Goal: Information Seeking & Learning: Compare options

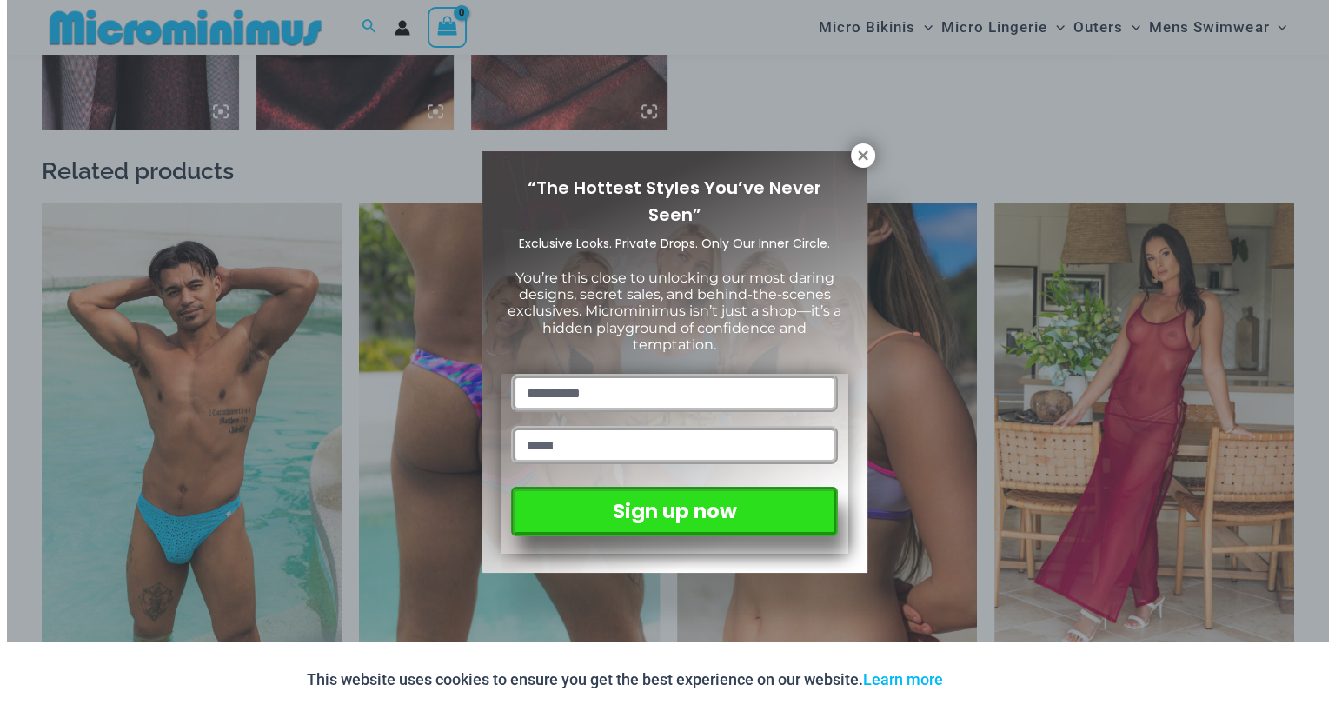
scroll to position [1924, 0]
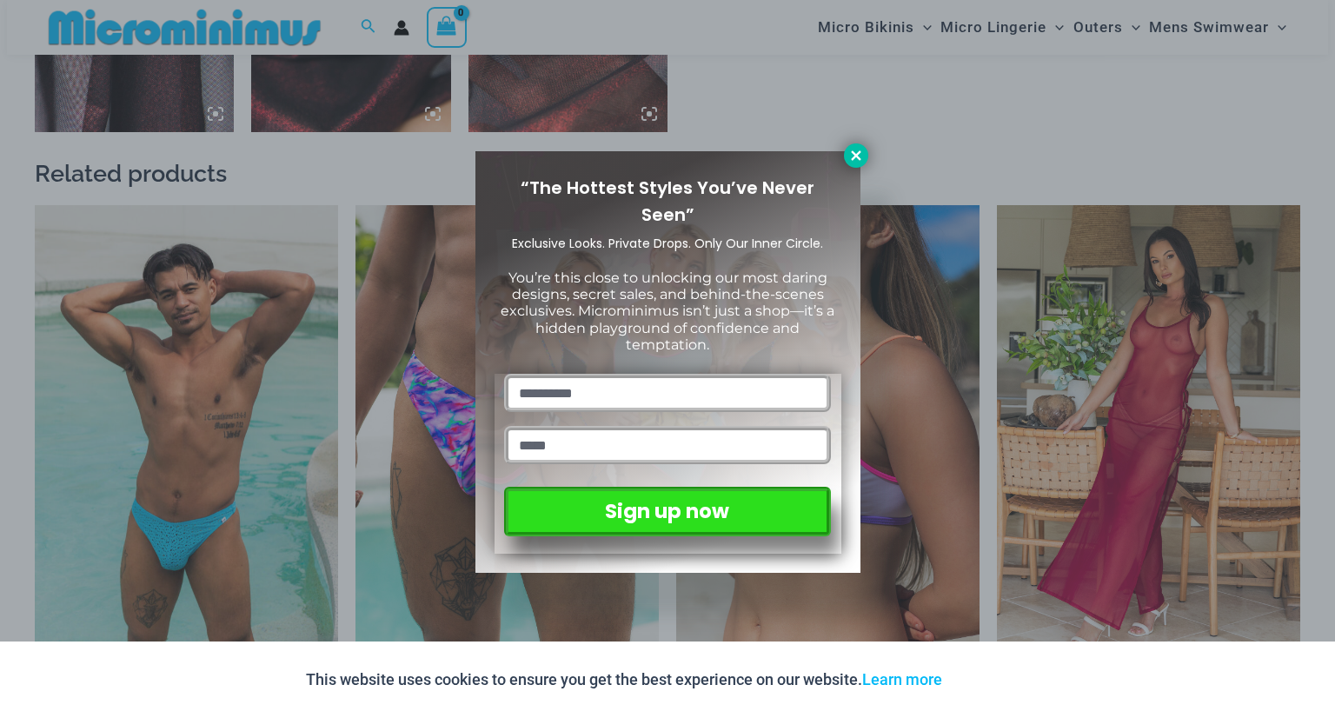
click at [860, 164] on button at bounding box center [856, 155] width 24 height 24
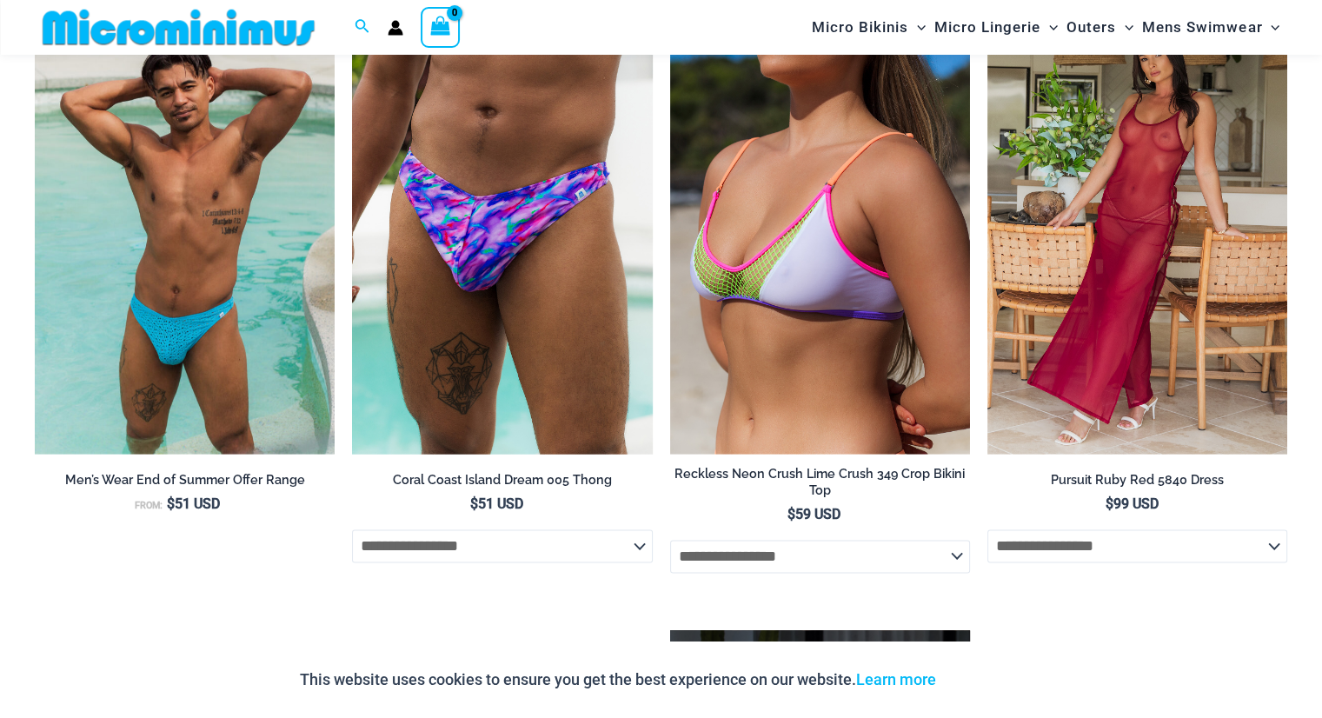
scroll to position [1994, 0]
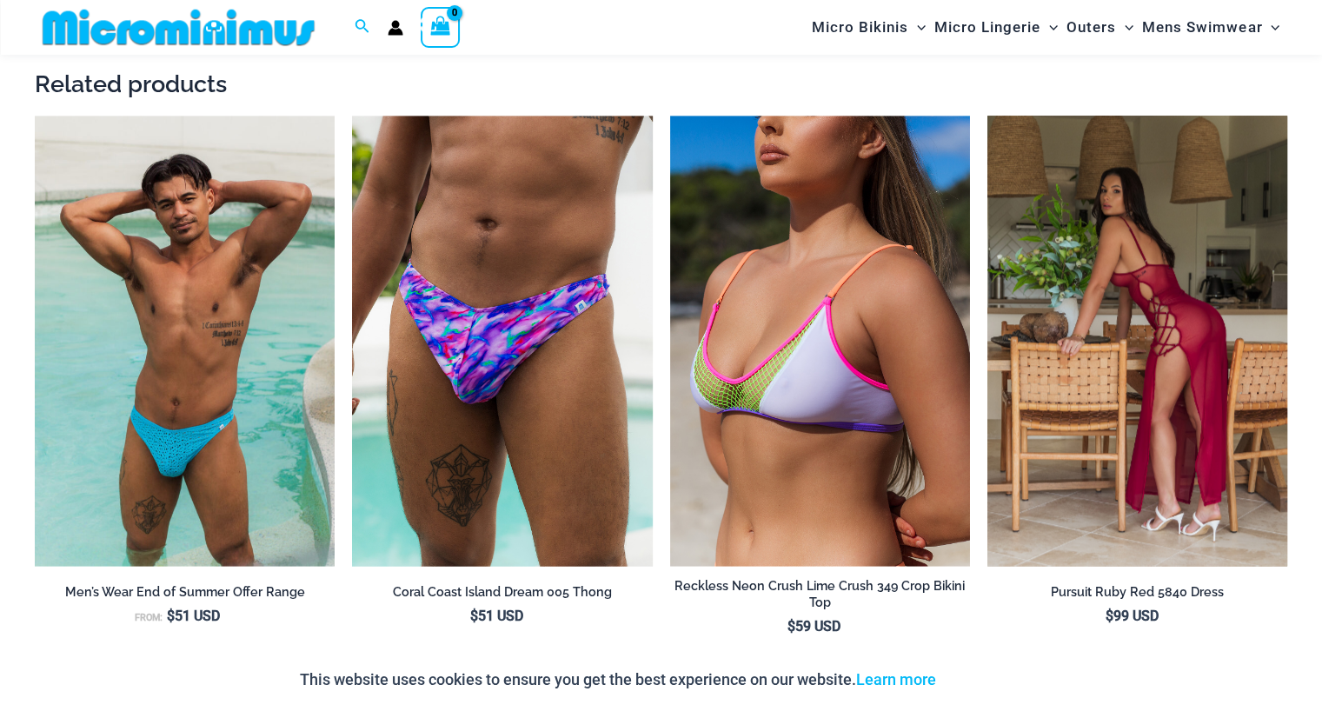
click at [1210, 295] on img at bounding box center [1137, 341] width 300 height 450
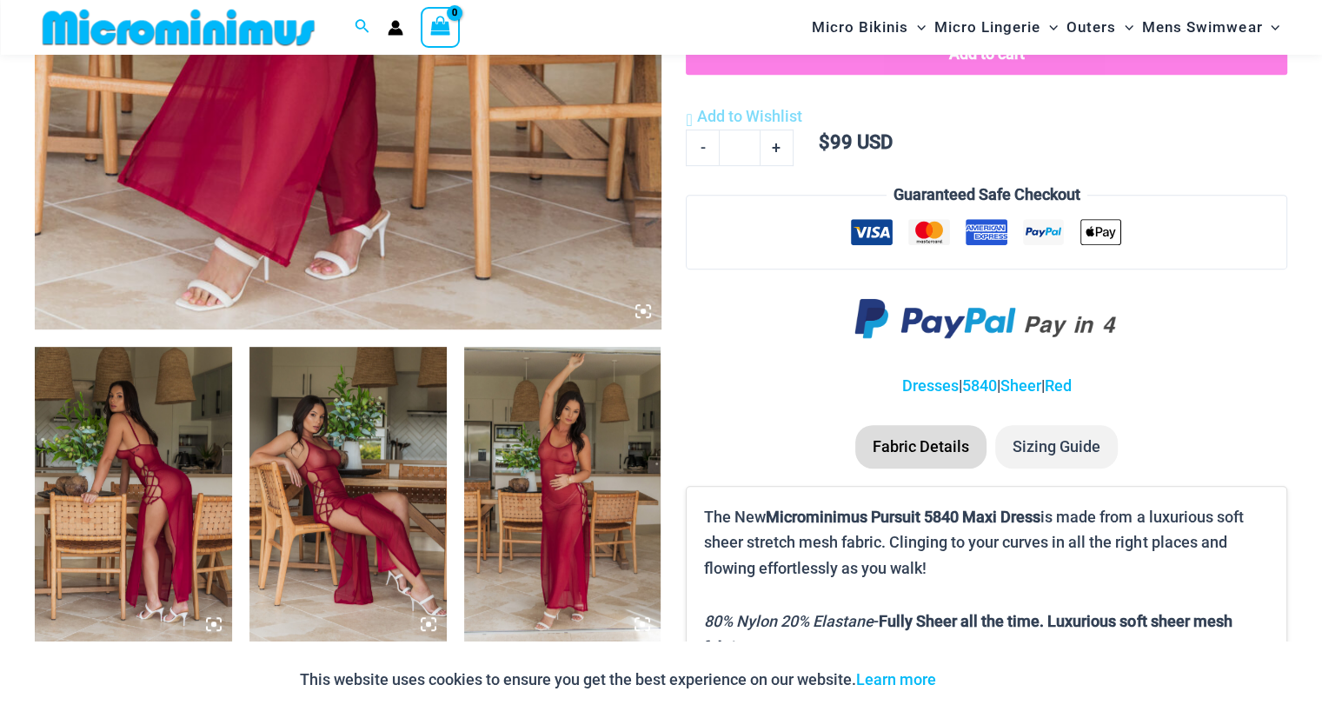
scroll to position [942, 0]
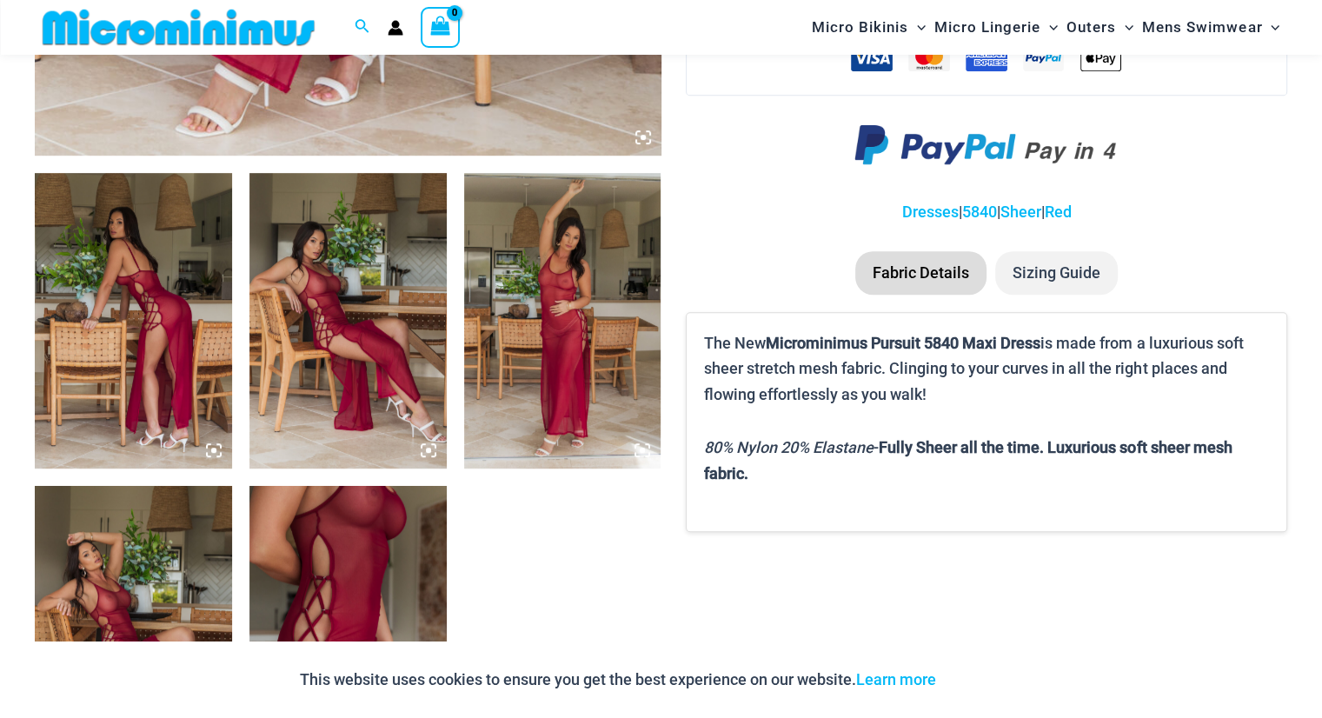
click at [166, 306] on img at bounding box center [133, 320] width 197 height 295
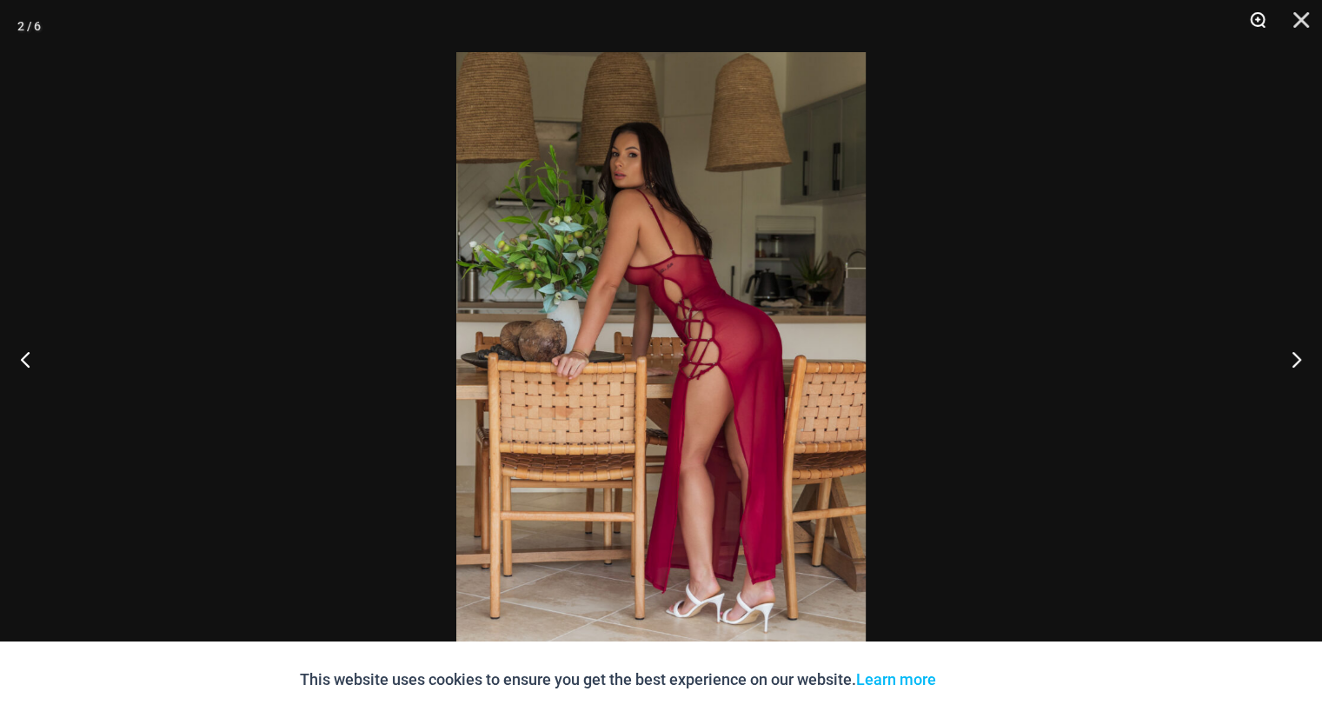
click at [1256, 15] on button "Zoom" at bounding box center [1251, 26] width 43 height 52
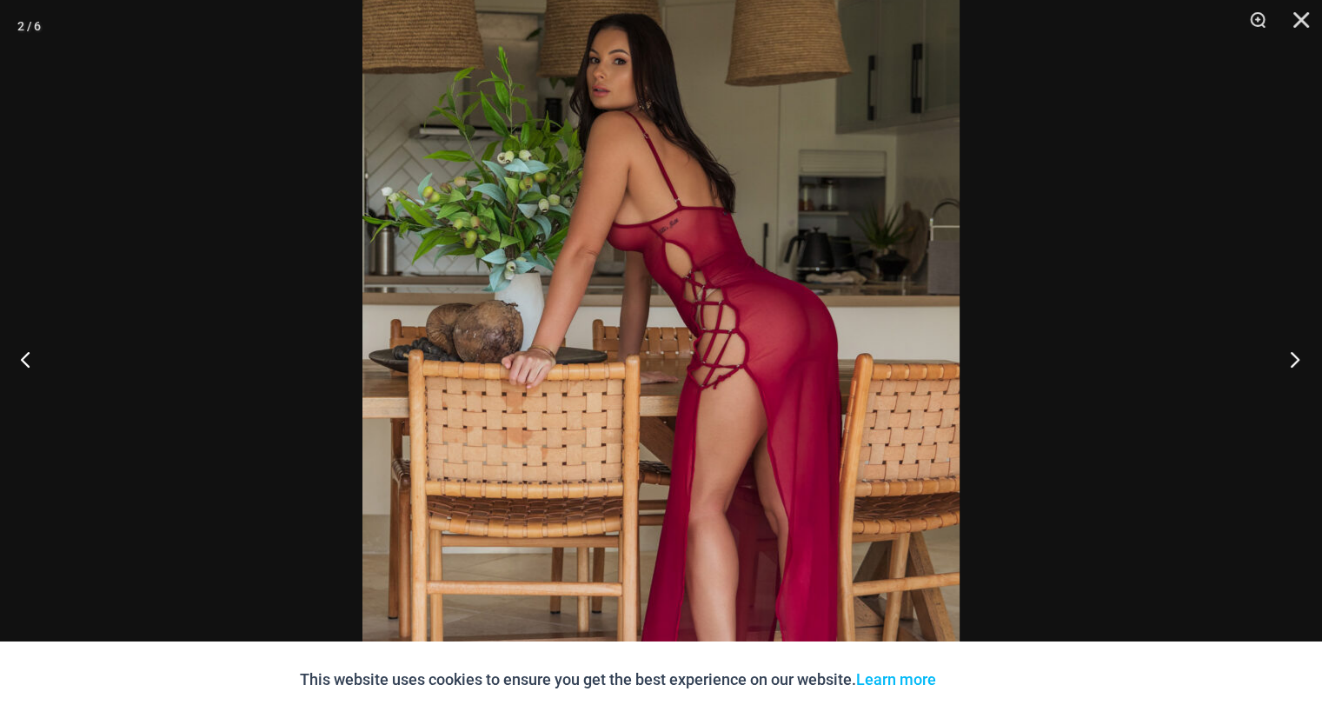
click at [1301, 355] on button "Next" at bounding box center [1288, 358] width 65 height 87
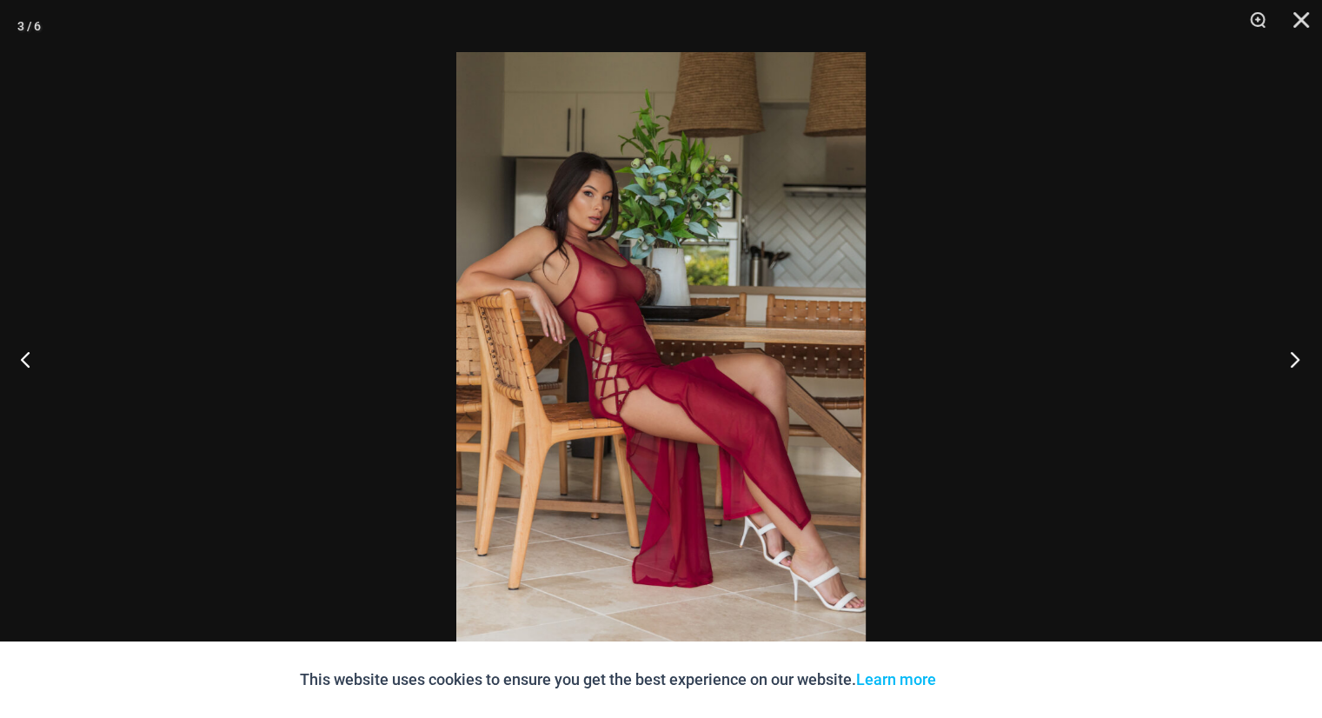
click at [1301, 355] on button "Next" at bounding box center [1288, 358] width 65 height 87
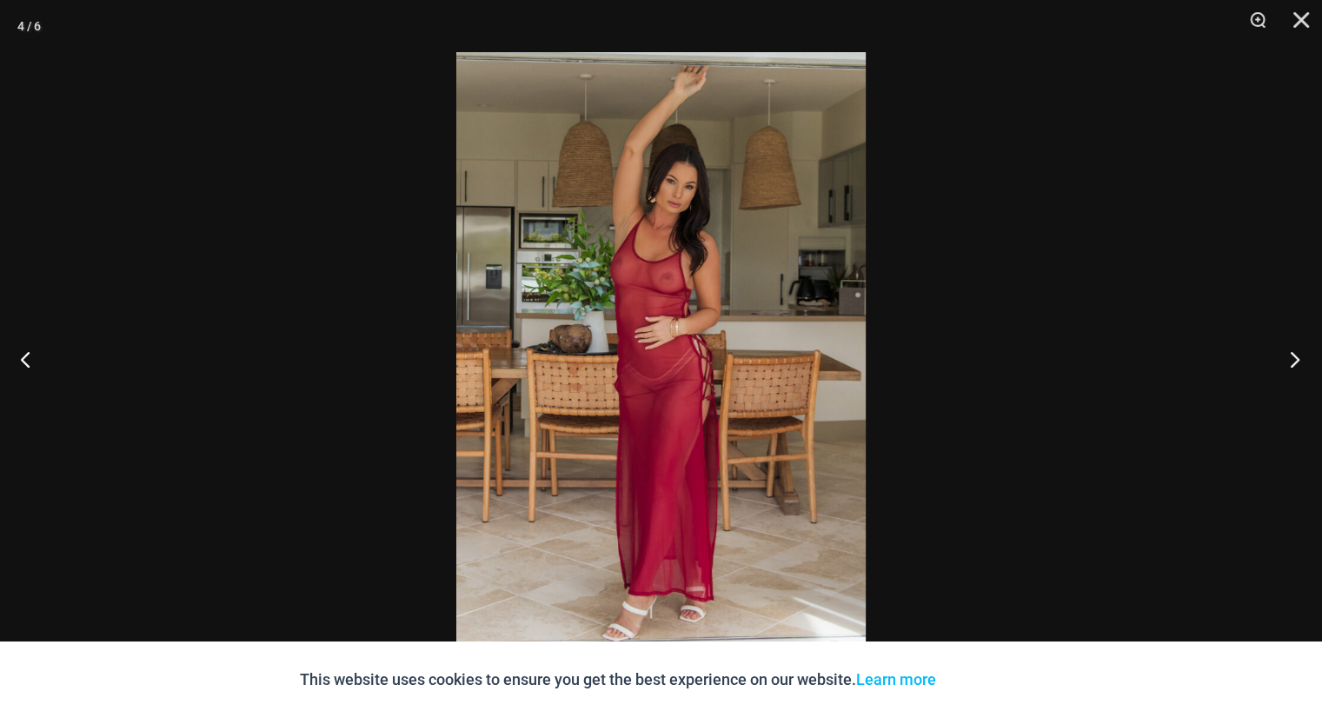
click at [1301, 355] on button "Next" at bounding box center [1288, 358] width 65 height 87
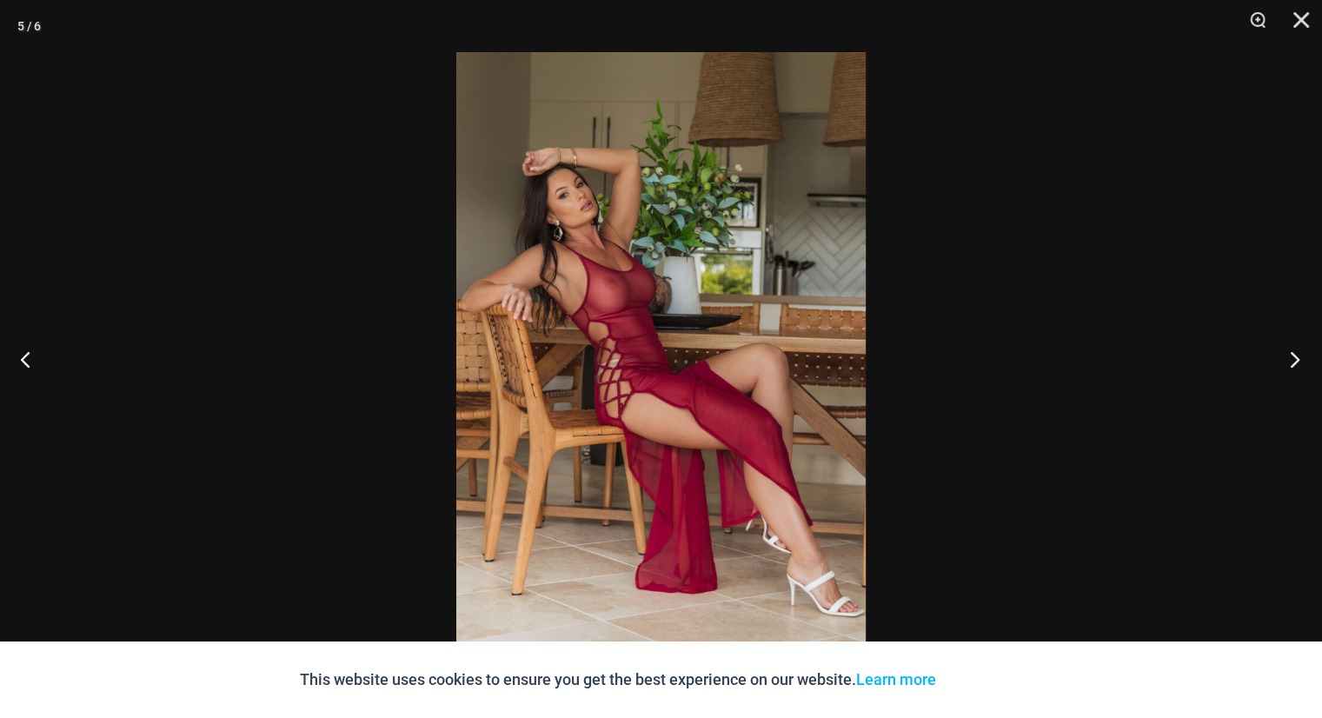
click at [1301, 355] on button "Next" at bounding box center [1288, 358] width 65 height 87
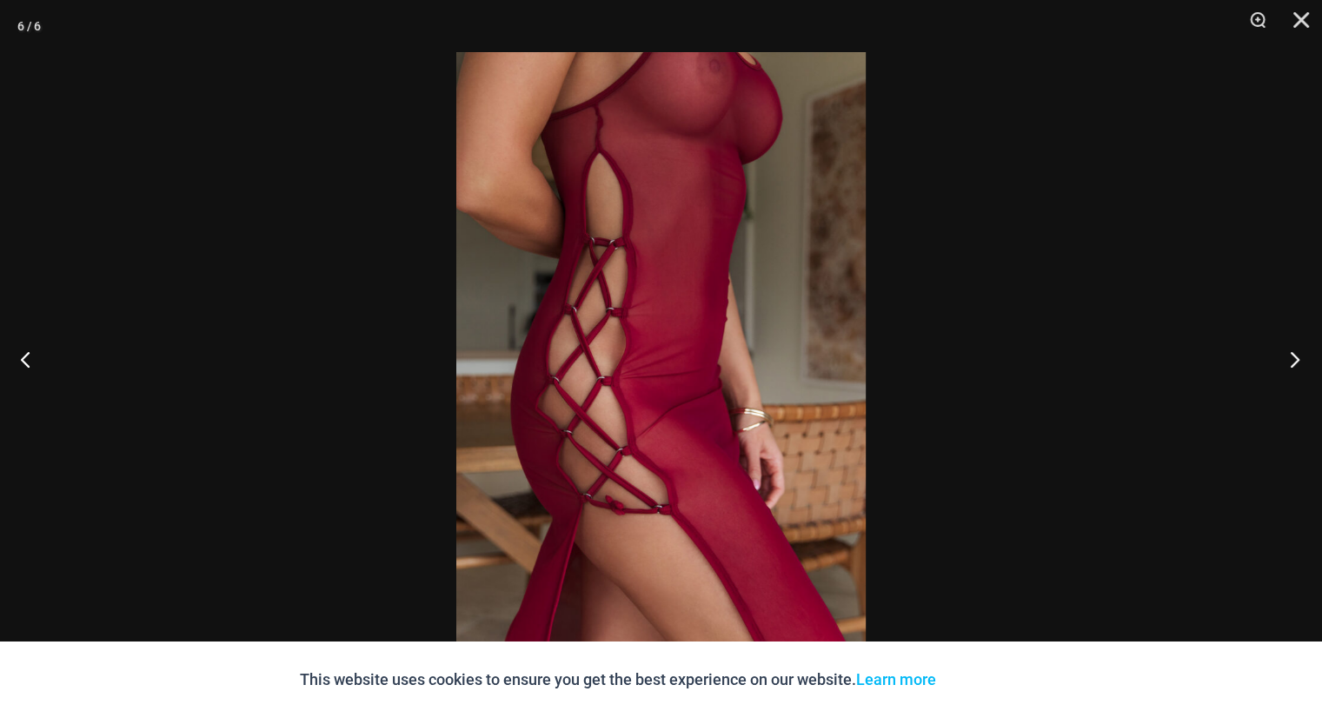
click at [1301, 355] on button "Next" at bounding box center [1288, 358] width 65 height 87
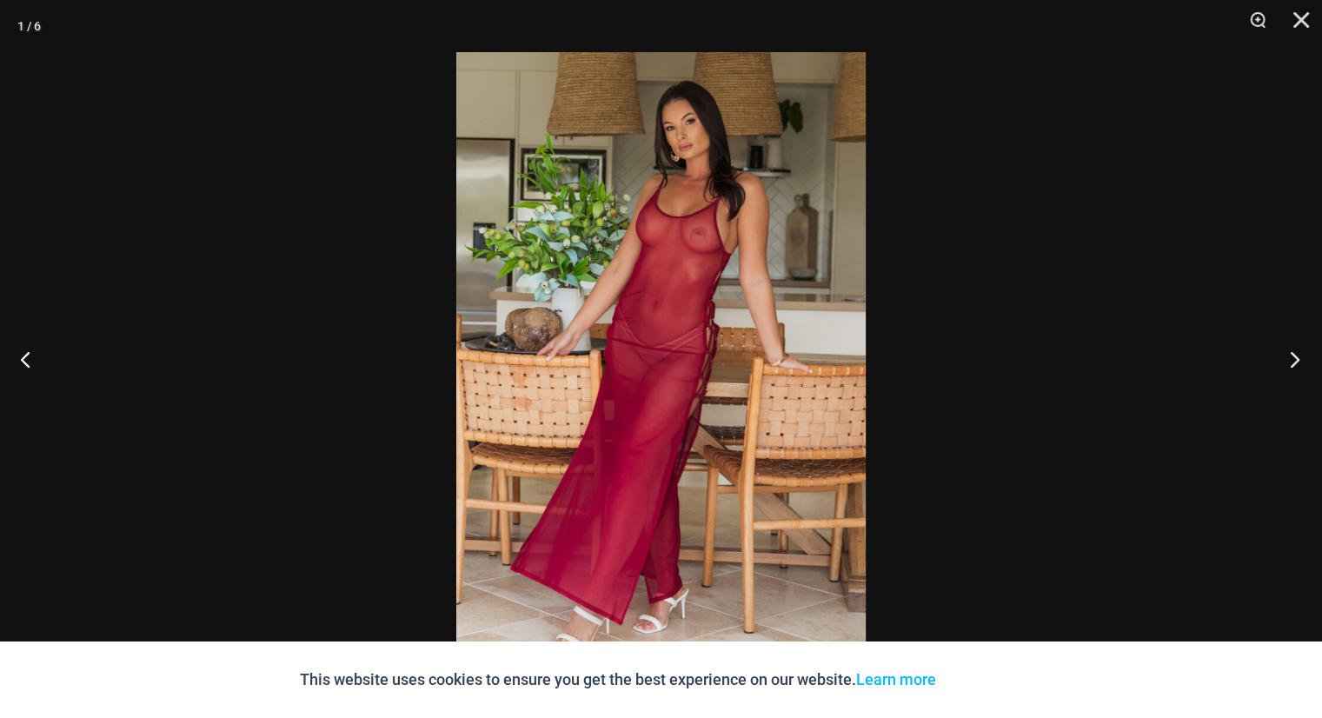
click at [1301, 355] on button "Next" at bounding box center [1288, 358] width 65 height 87
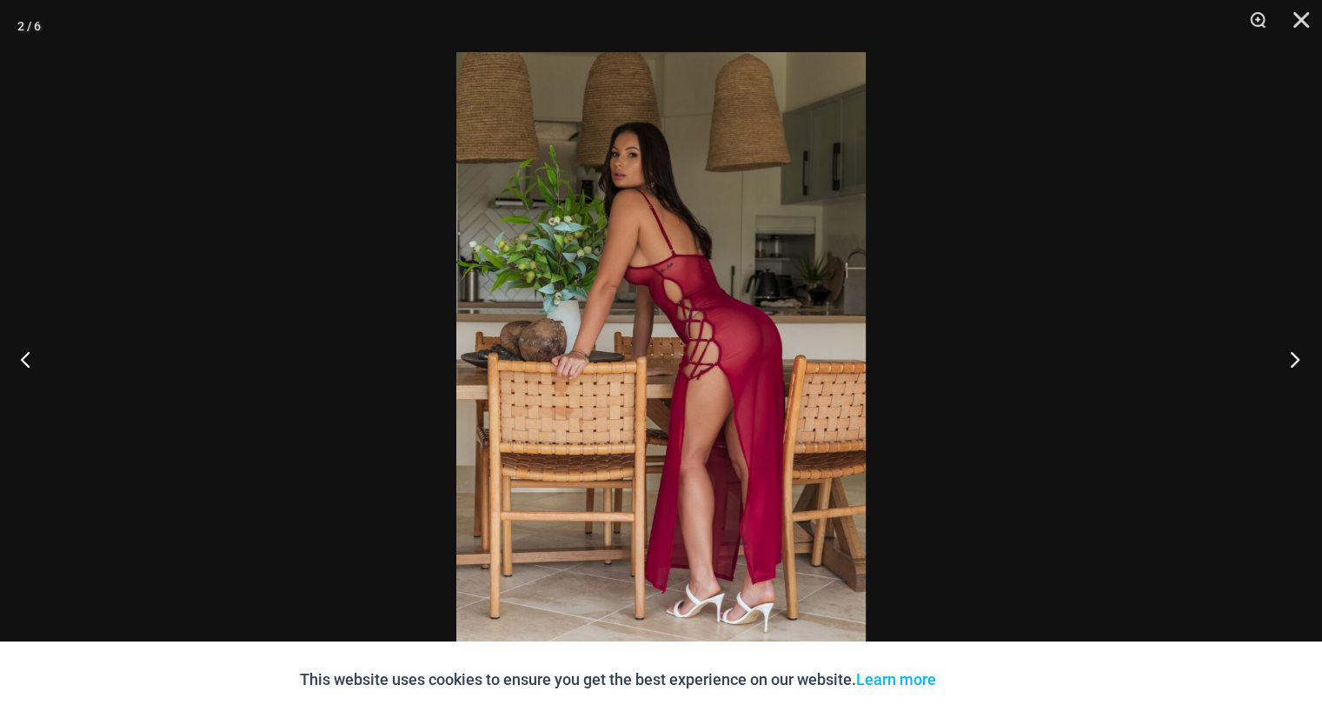
click at [1301, 355] on button "Next" at bounding box center [1288, 358] width 65 height 87
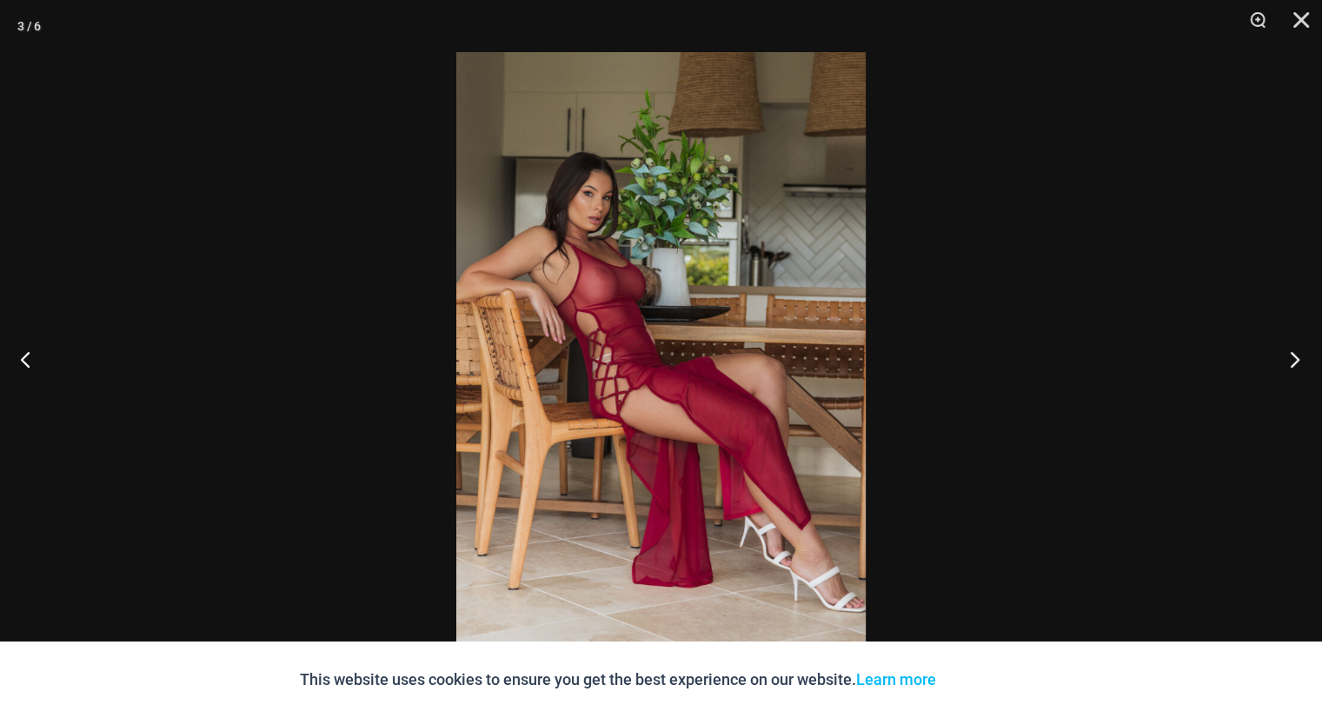
click at [1301, 355] on button "Next" at bounding box center [1288, 358] width 65 height 87
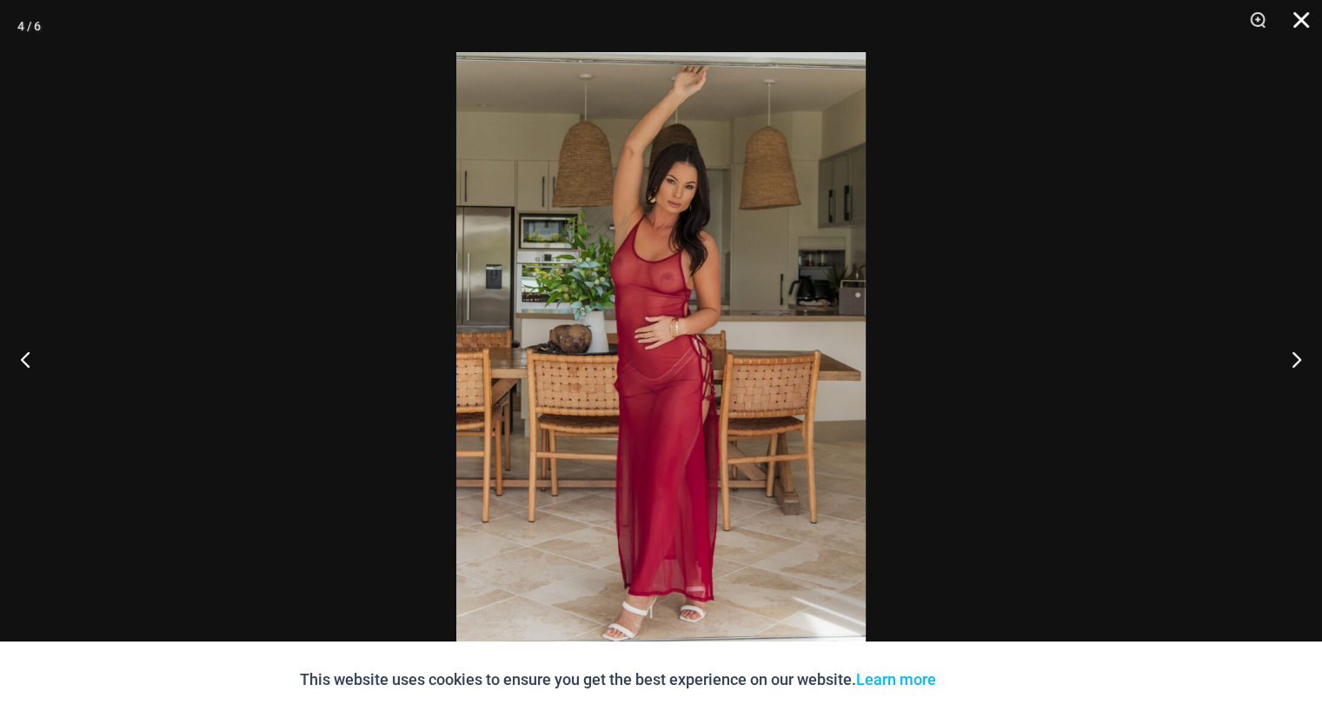
click at [1301, 18] on button "Close" at bounding box center [1294, 26] width 43 height 52
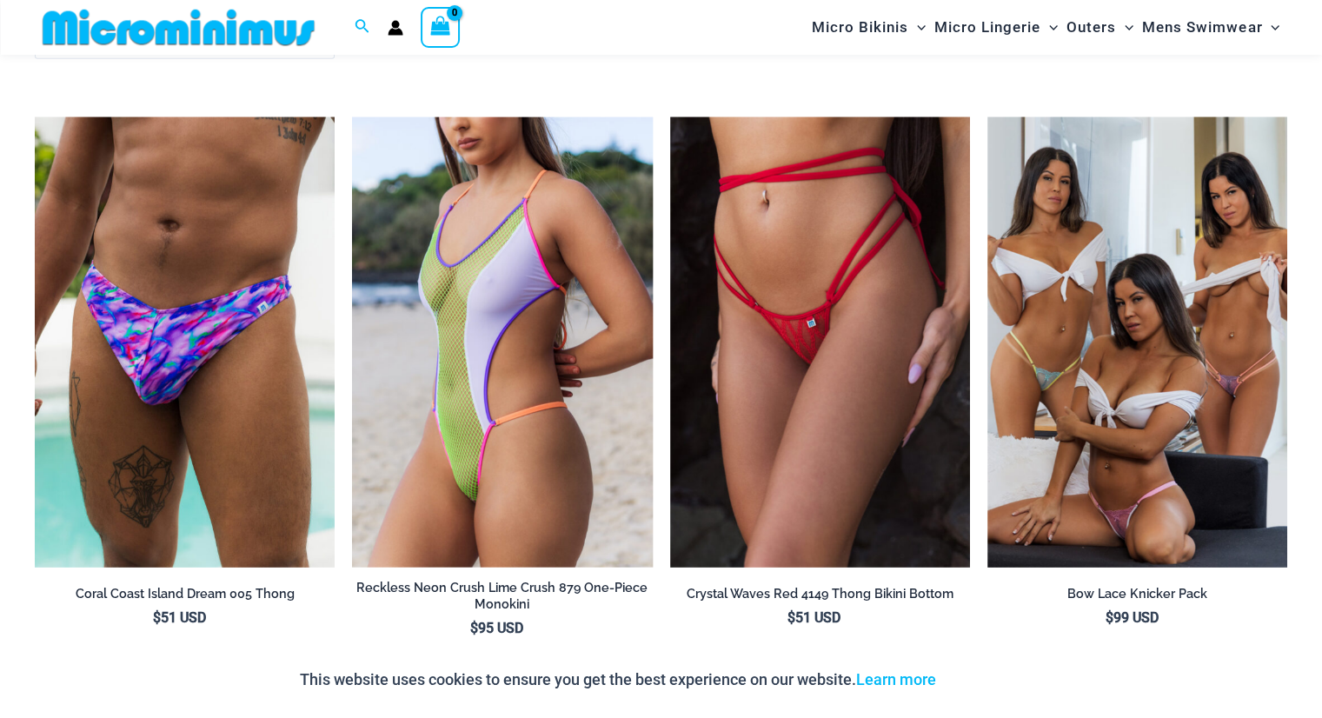
scroll to position [4046, 0]
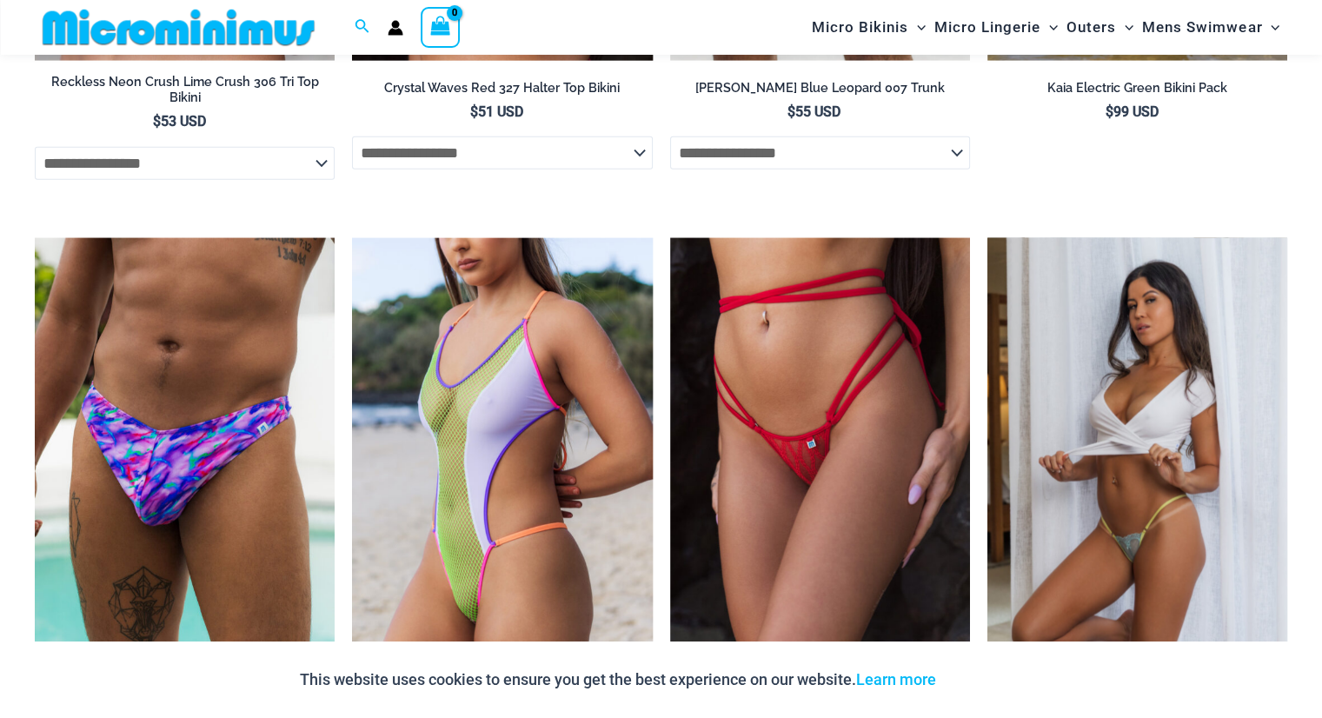
click at [1213, 389] on img at bounding box center [1137, 463] width 300 height 450
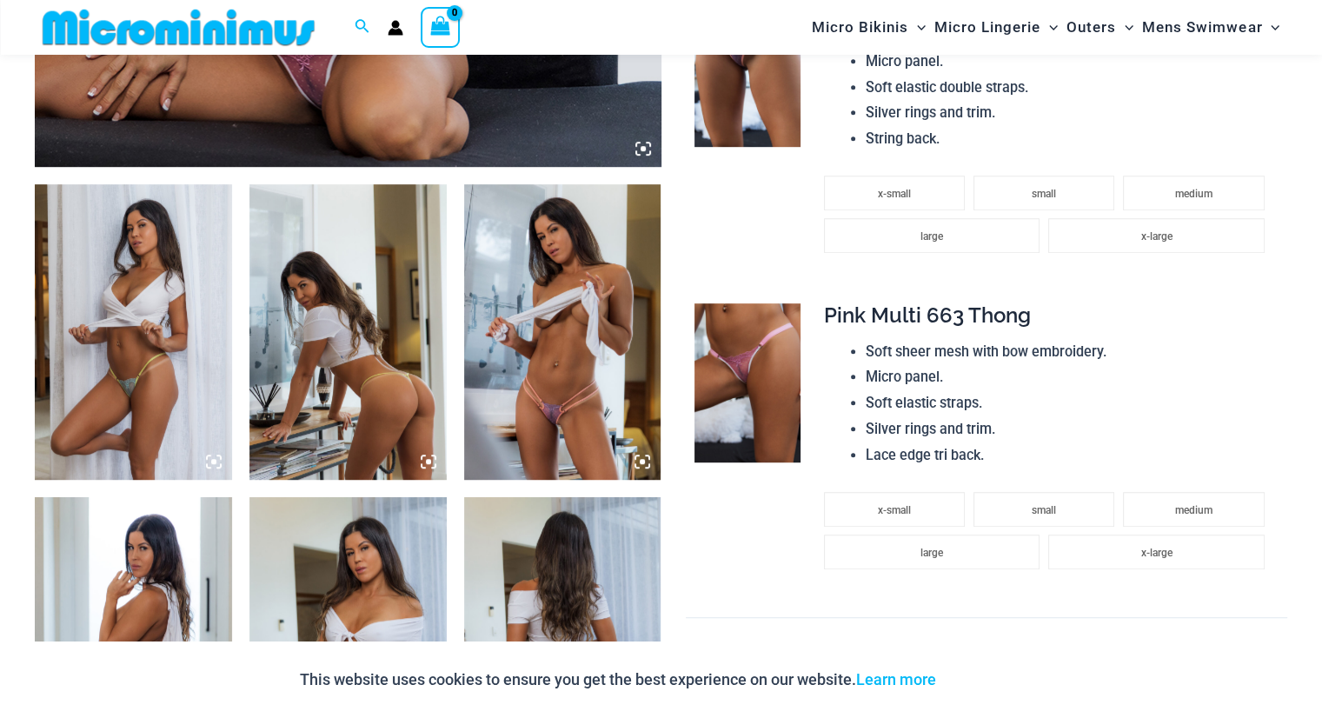
scroll to position [940, 0]
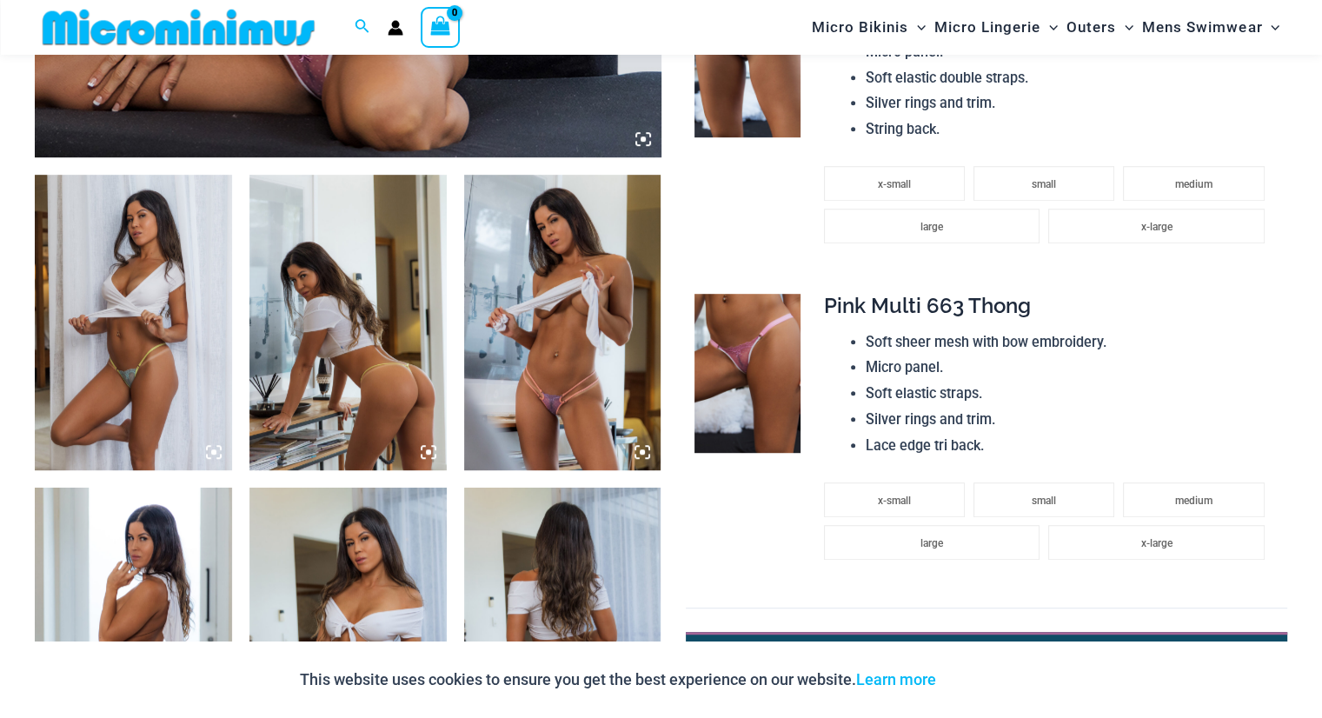
click at [210, 353] on img at bounding box center [133, 322] width 197 height 295
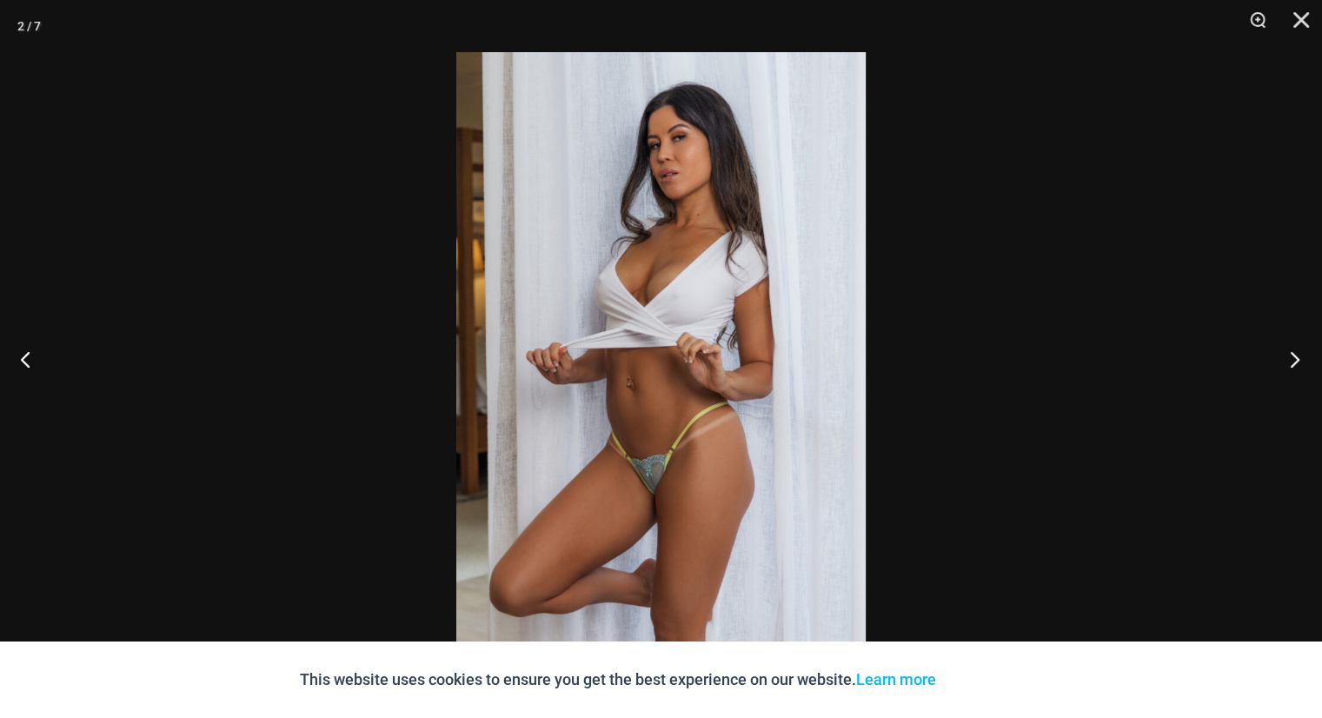
click at [1293, 359] on button "Next" at bounding box center [1288, 358] width 65 height 87
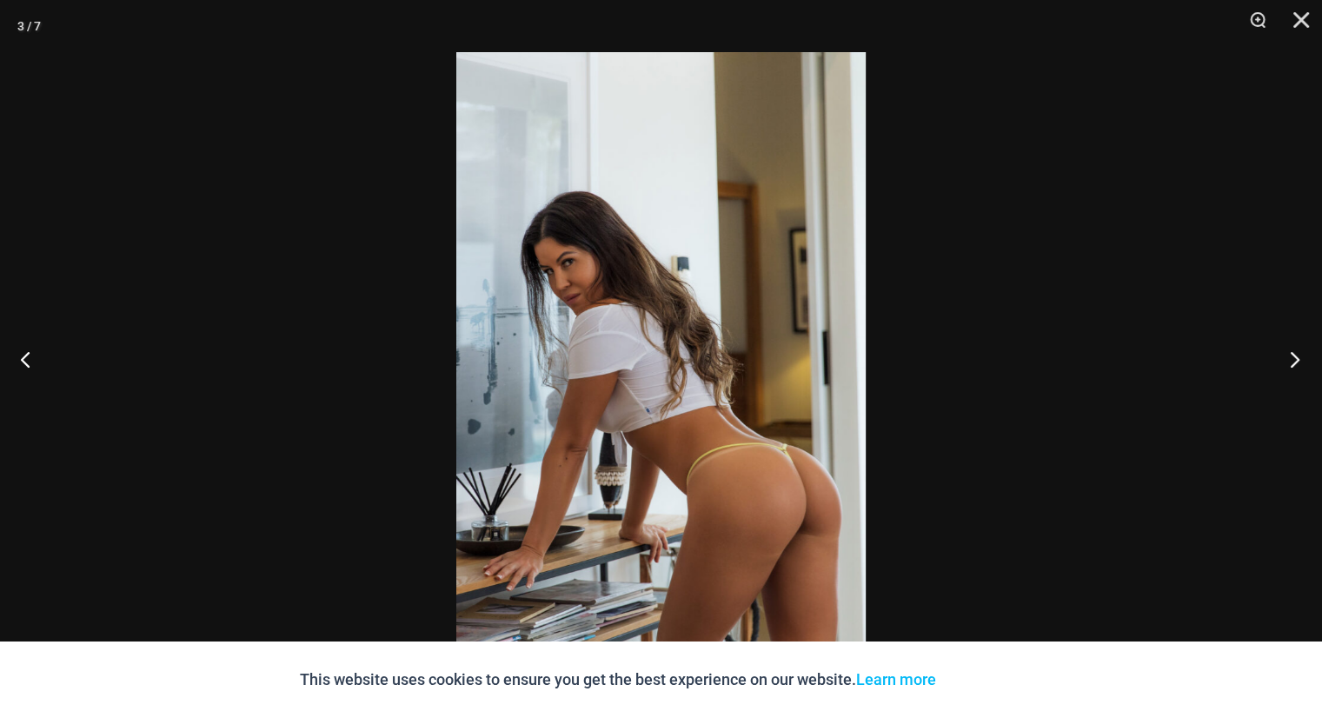
click at [1296, 355] on button "Next" at bounding box center [1288, 358] width 65 height 87
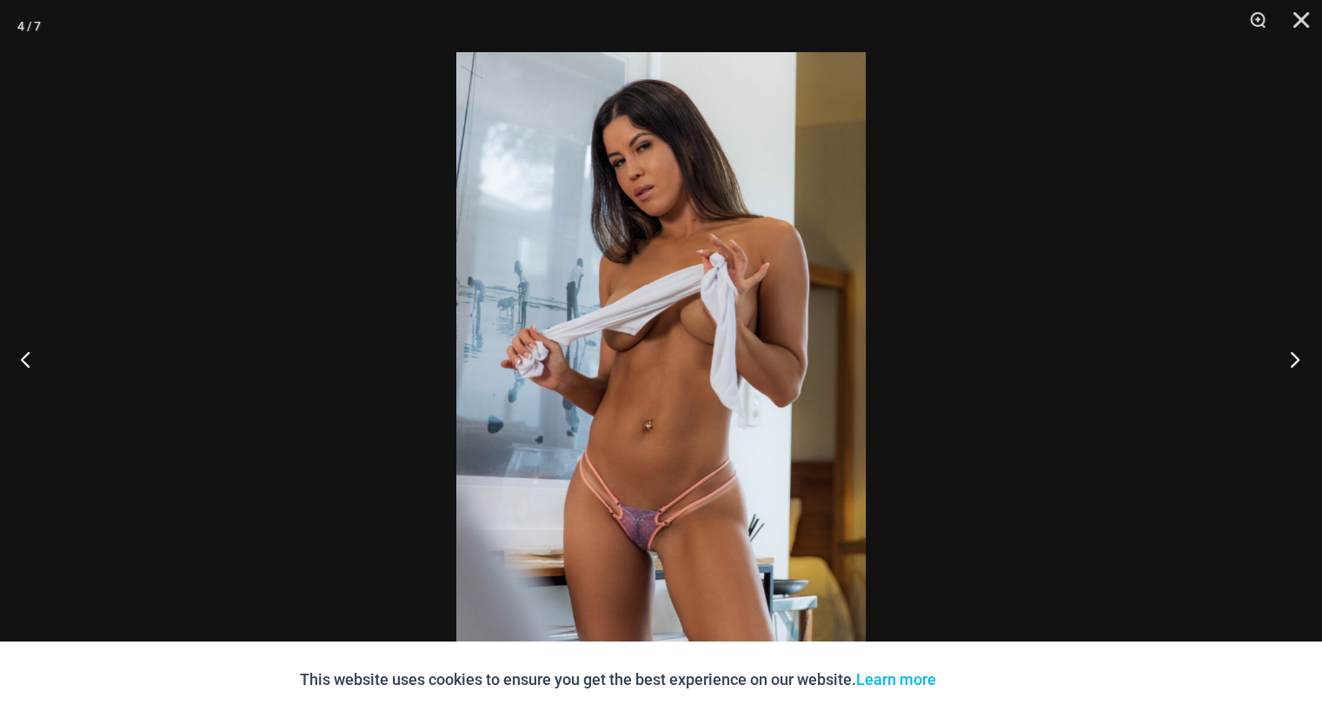
click at [1296, 355] on button "Next" at bounding box center [1288, 358] width 65 height 87
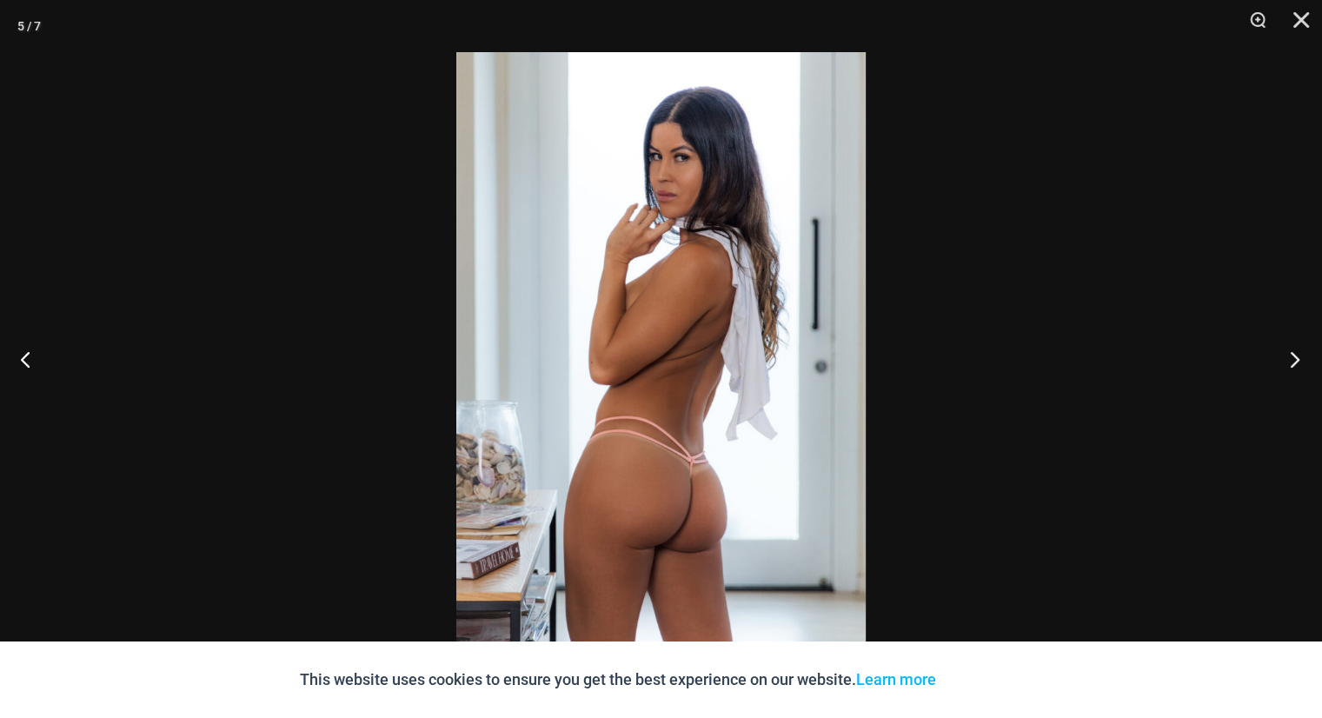
click at [1296, 353] on button "Next" at bounding box center [1288, 358] width 65 height 87
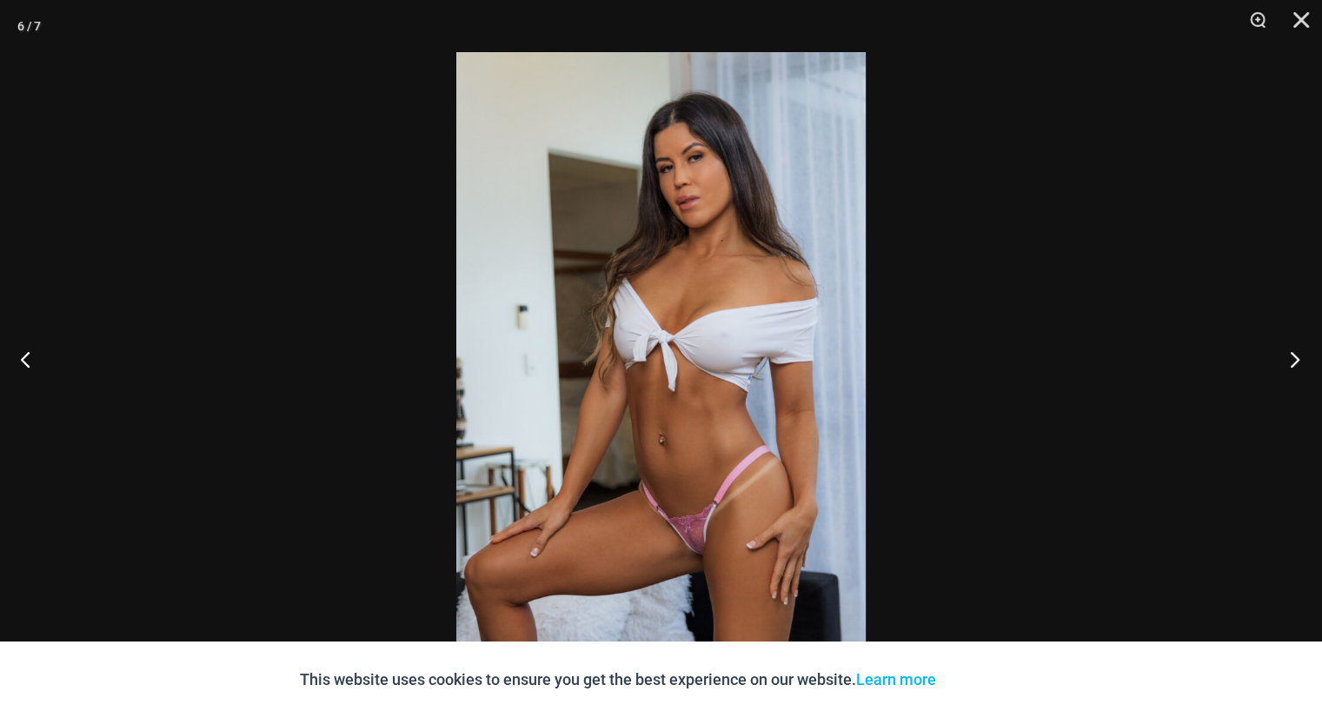
click at [1297, 352] on button "Next" at bounding box center [1288, 358] width 65 height 87
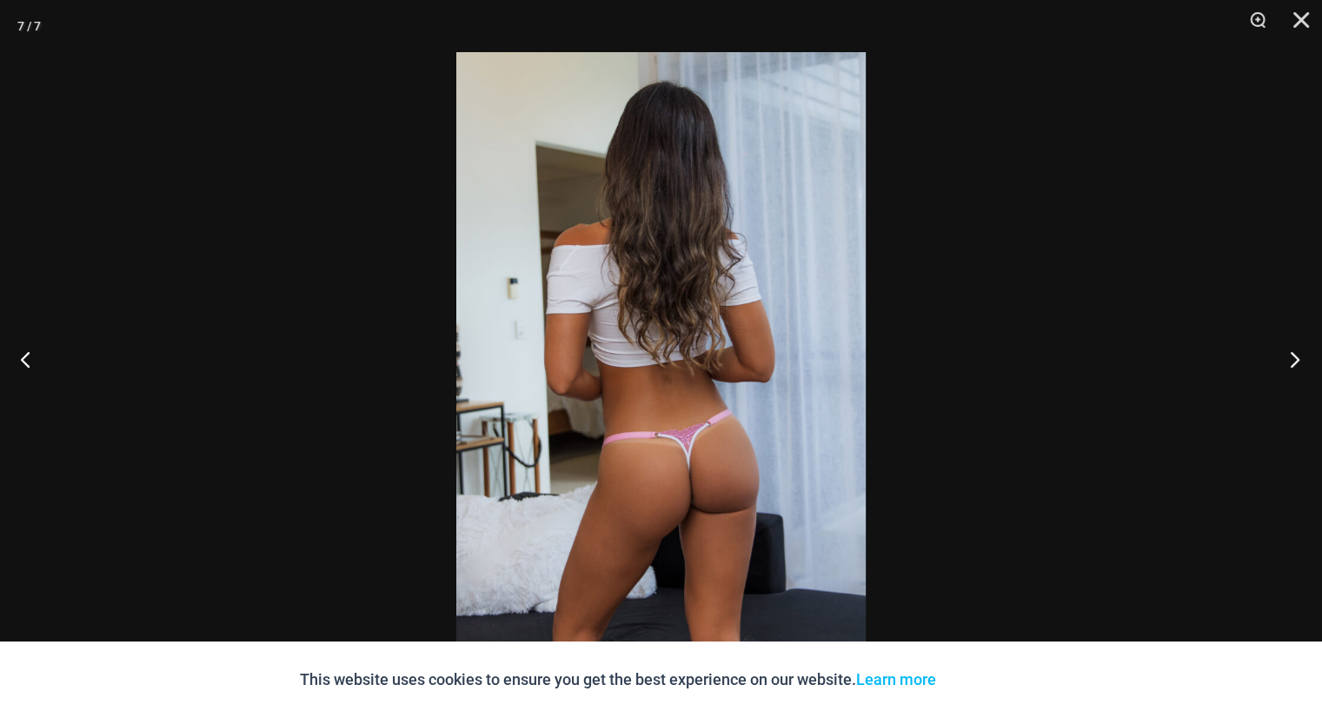
click at [1297, 352] on button "Next" at bounding box center [1288, 358] width 65 height 87
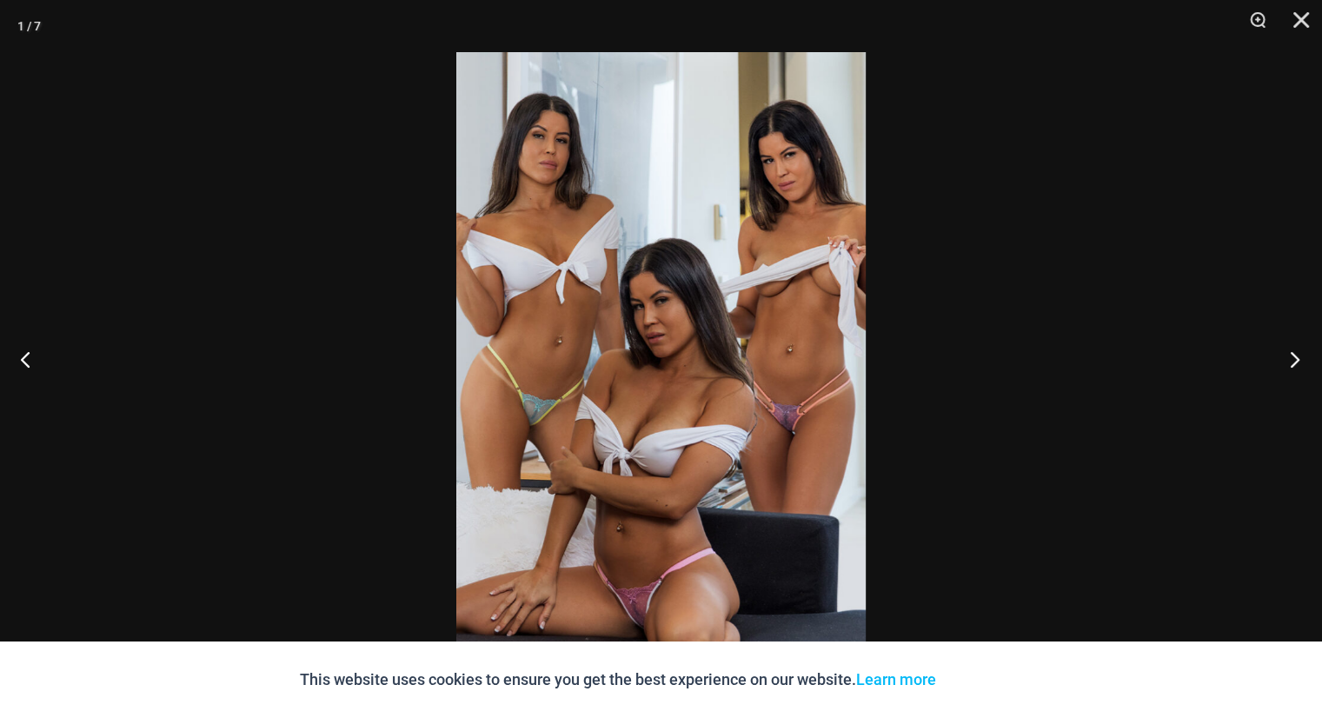
click at [1297, 352] on button "Next" at bounding box center [1288, 358] width 65 height 87
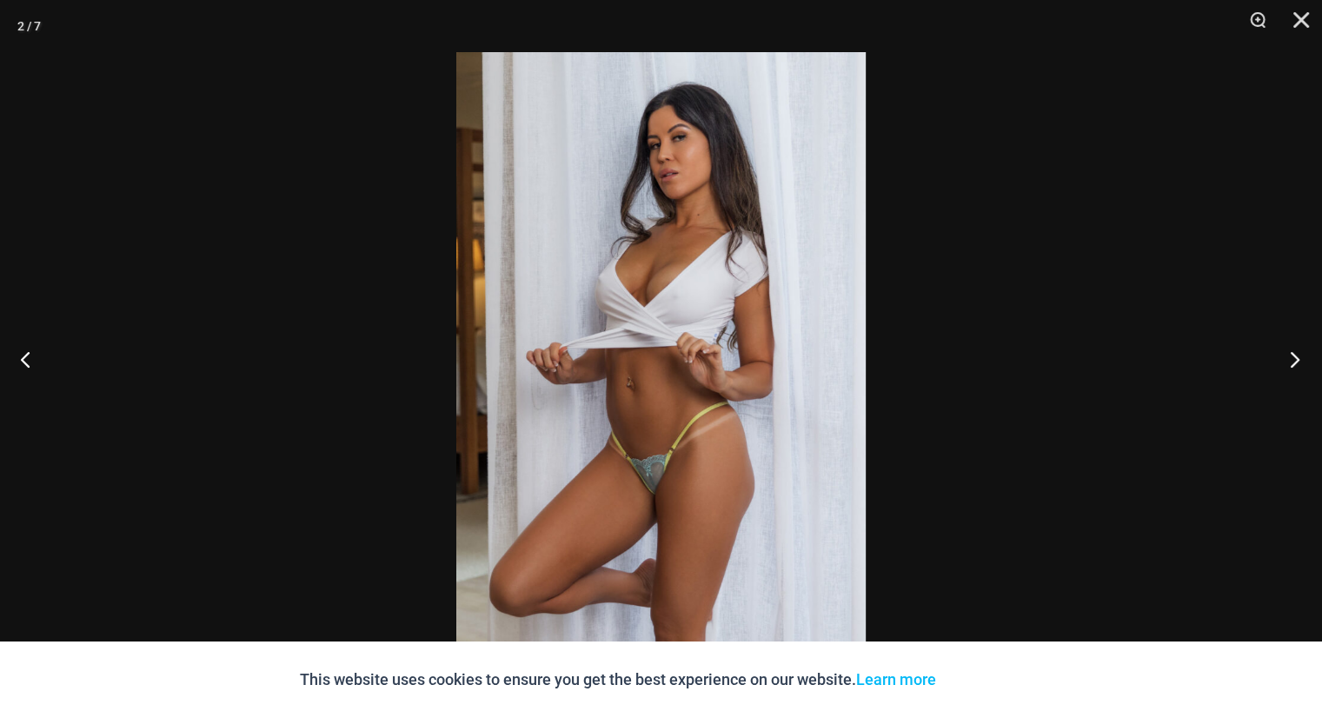
click at [1297, 352] on button "Next" at bounding box center [1288, 358] width 65 height 87
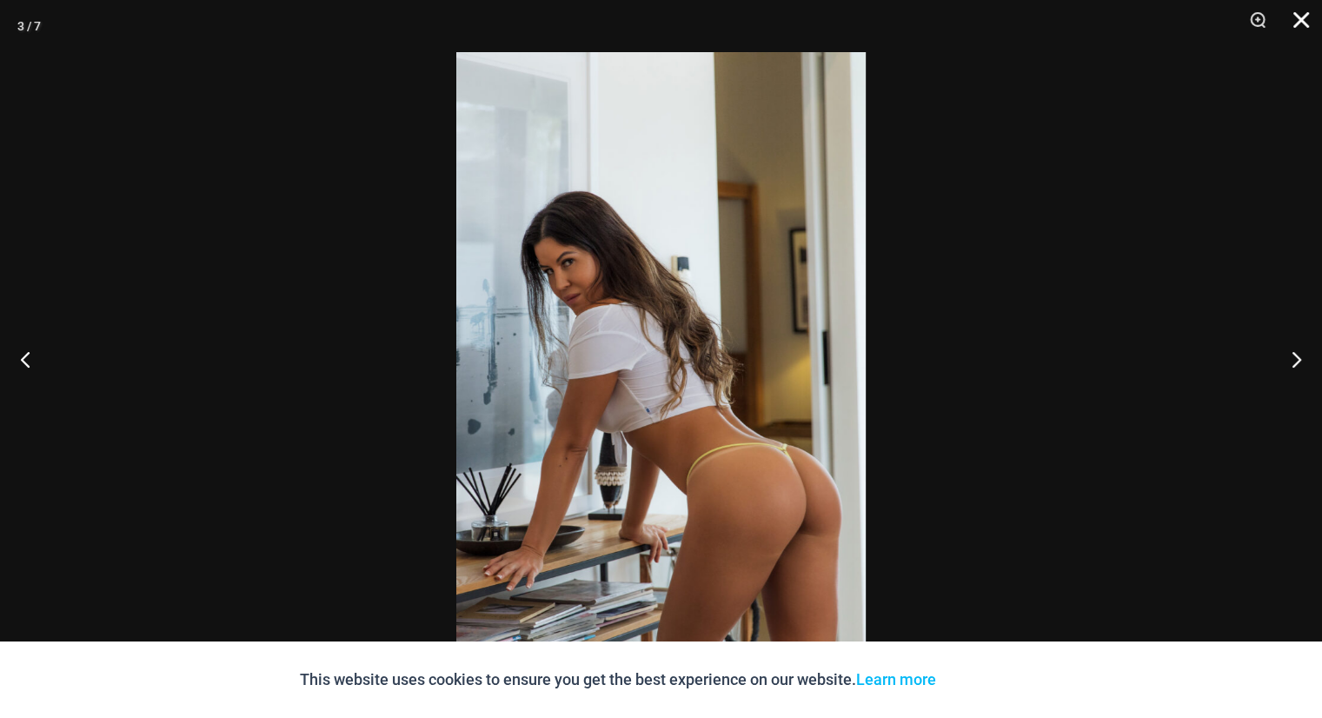
click at [1309, 13] on button "Close" at bounding box center [1294, 26] width 43 height 52
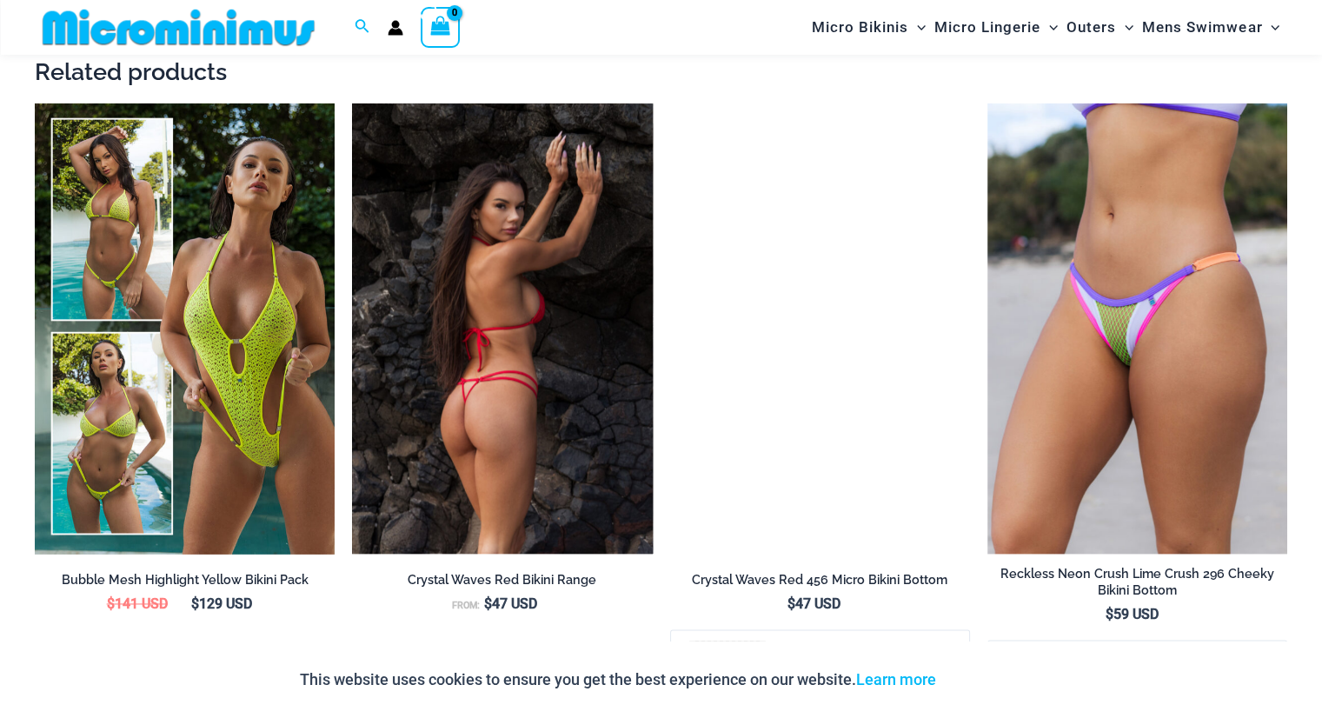
scroll to position [2333, 0]
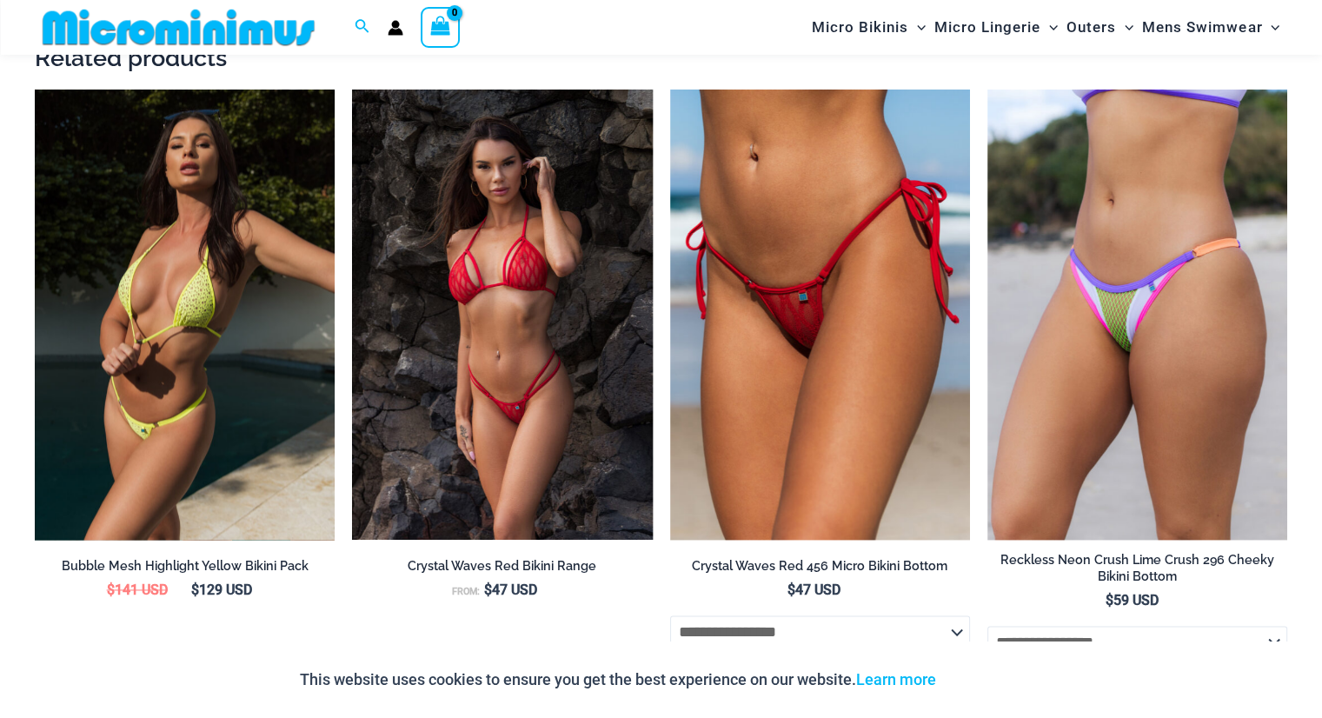
click at [205, 332] on img at bounding box center [185, 314] width 300 height 450
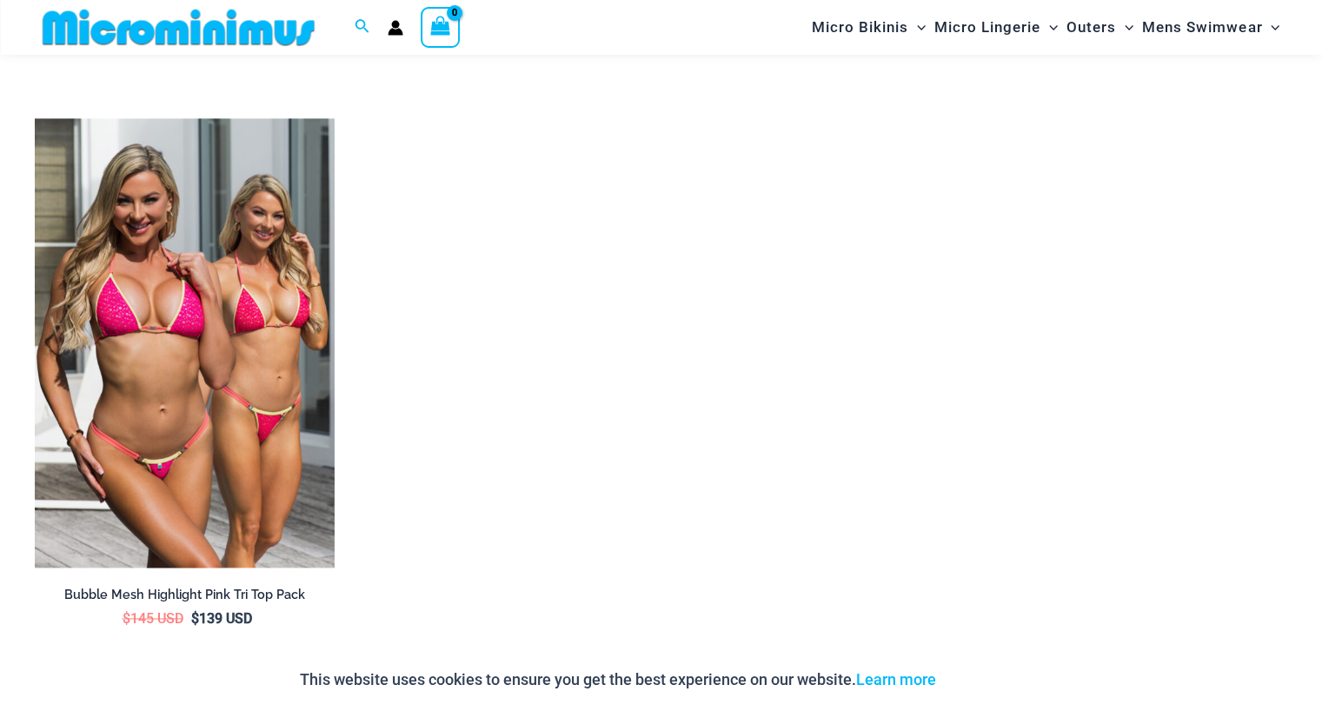
scroll to position [2332, 0]
